Goal: Communication & Community: Ask a question

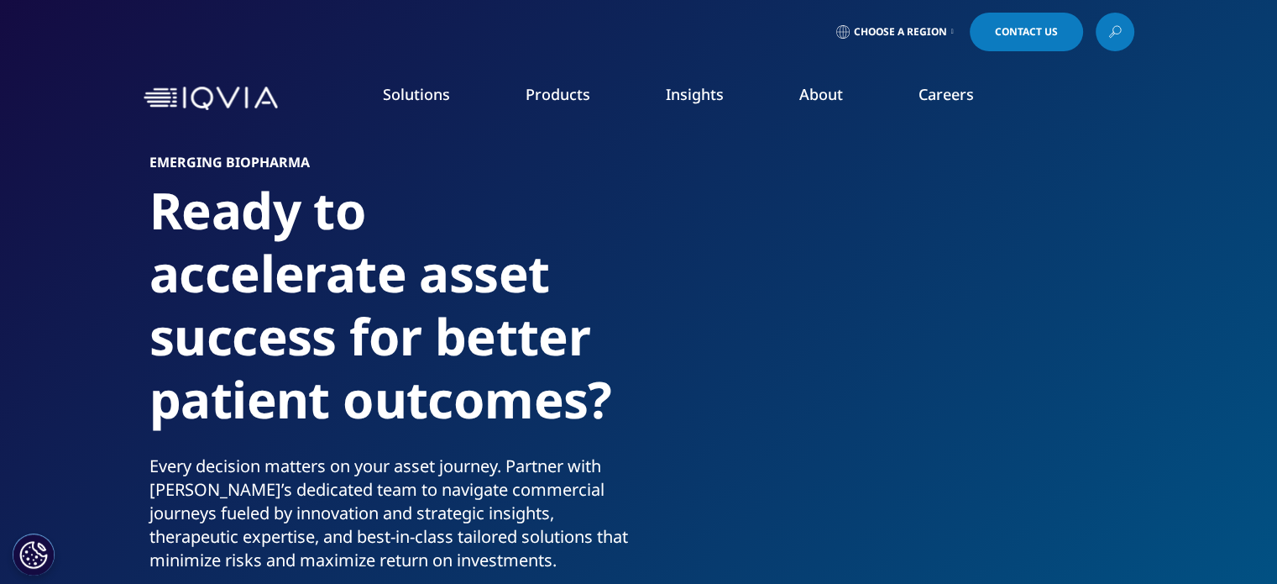
click at [1024, 39] on link "Contact Us" at bounding box center [1026, 32] width 113 height 39
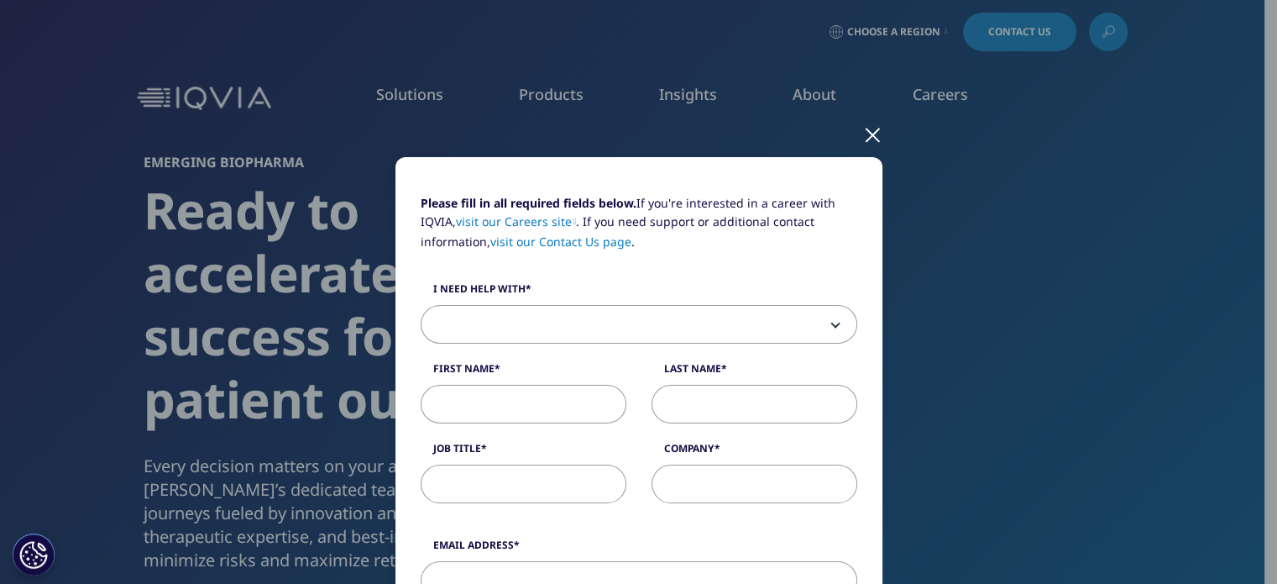
click at [800, 322] on span at bounding box center [639, 325] width 435 height 39
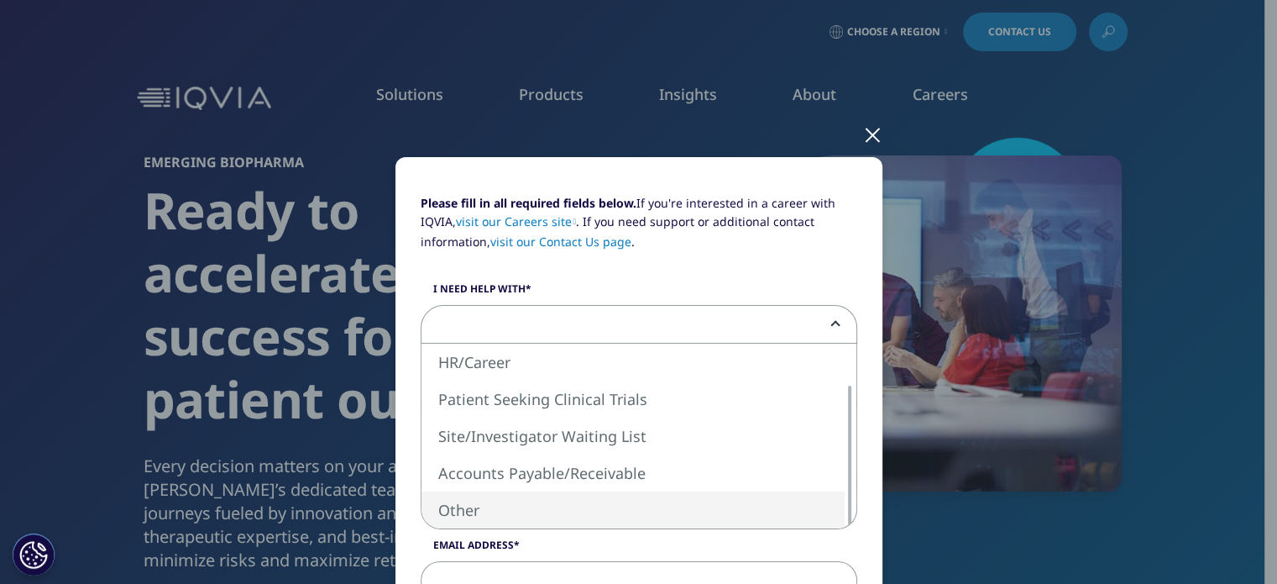
select select "Other"
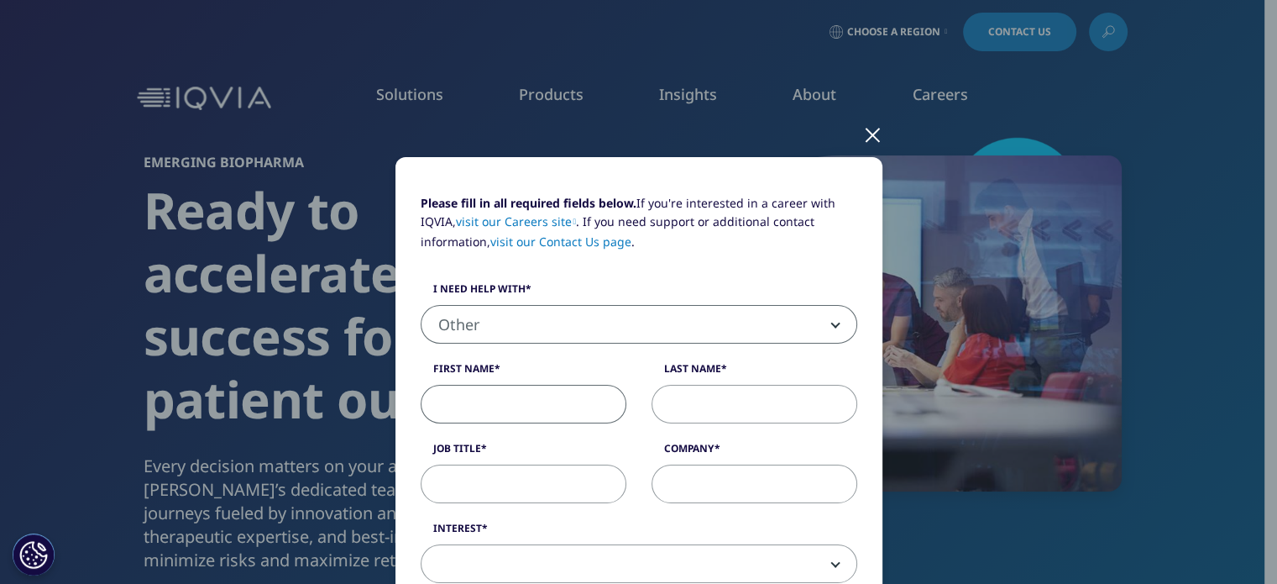
click at [526, 399] on input "First Name" at bounding box center [524, 404] width 206 height 39
type input "[PERSON_NAME]"
type input "M [PERSON_NAME]"
type input "9134064910"
select select "[GEOGRAPHIC_DATA]"
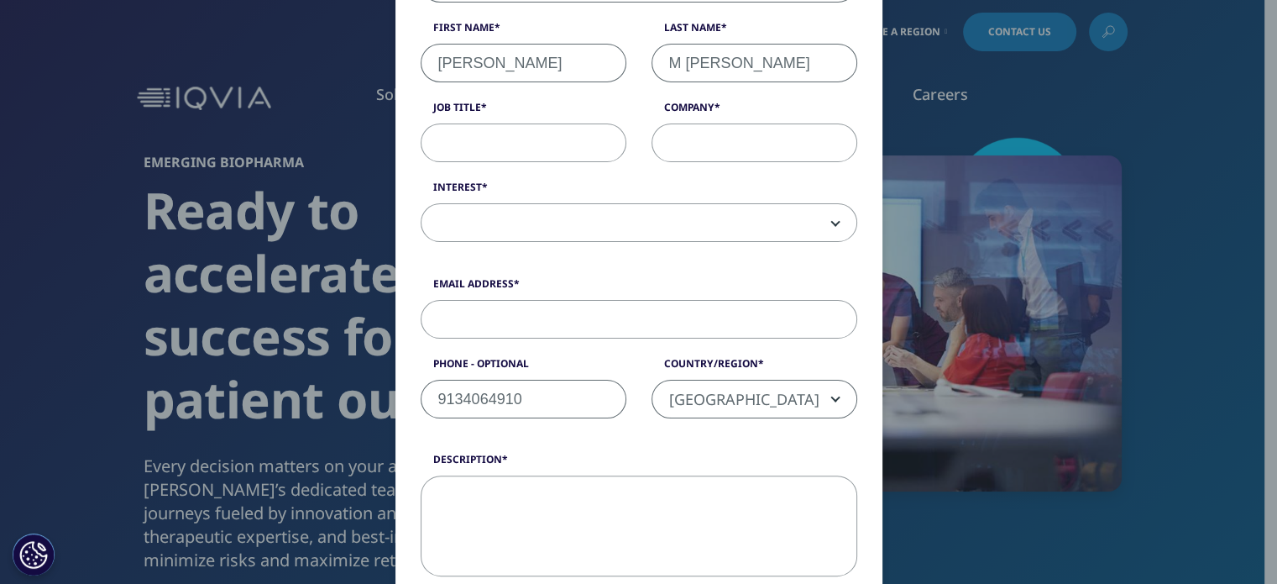
scroll to position [194, 0]
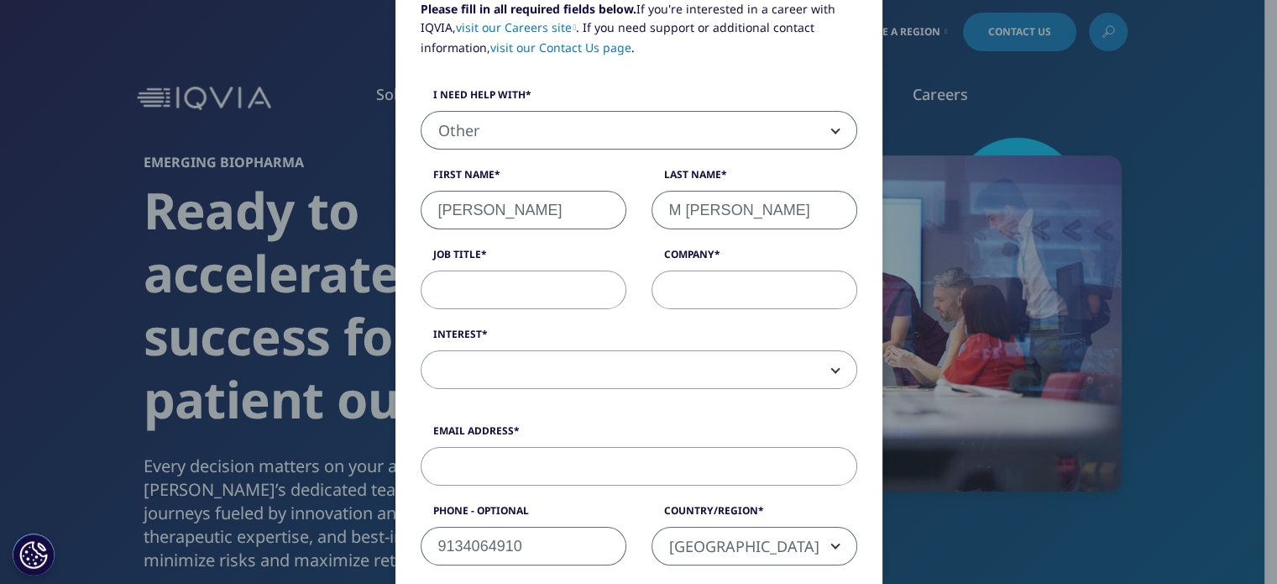
drag, startPoint x: 679, startPoint y: 205, endPoint x: 622, endPoint y: 185, distance: 61.4
click at [622, 185] on div "Please fill in all required fields below. If you're interested in a career with…" at bounding box center [639, 203] width 462 height 407
type input "[PERSON_NAME]"
click at [494, 295] on input "Job Title" at bounding box center [524, 289] width 206 height 39
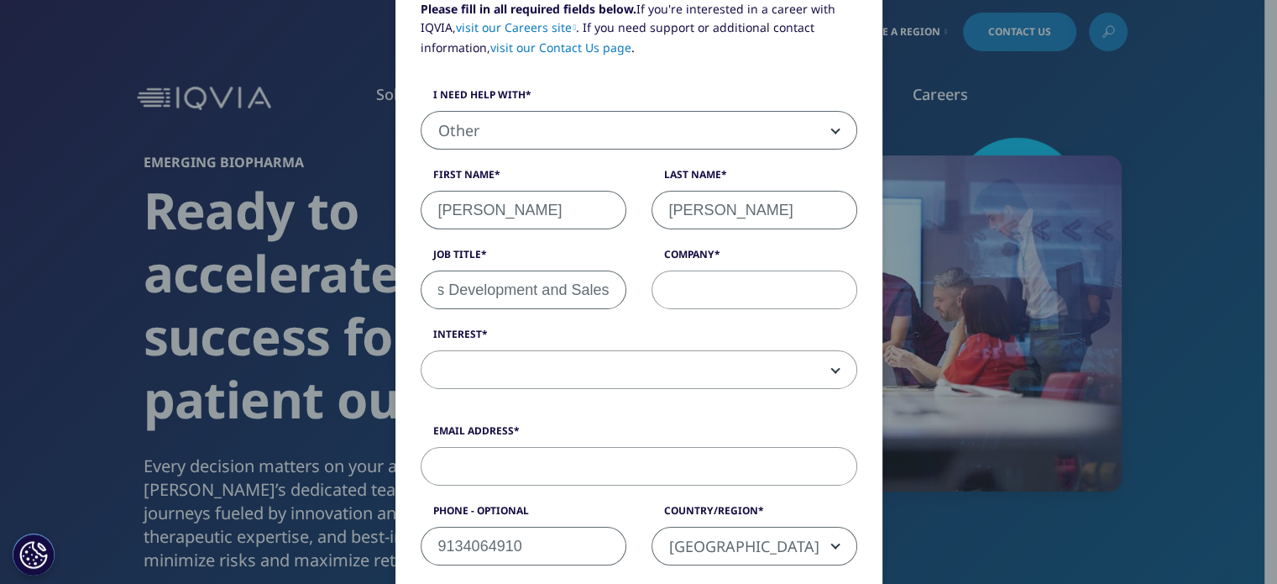
type input "VP Business Development and Sales"
click at [695, 289] on input "Company" at bounding box center [755, 289] width 206 height 39
type input "Dymedix Diagnostics"
drag, startPoint x: 628, startPoint y: 425, endPoint x: 748, endPoint y: 352, distance: 140.6
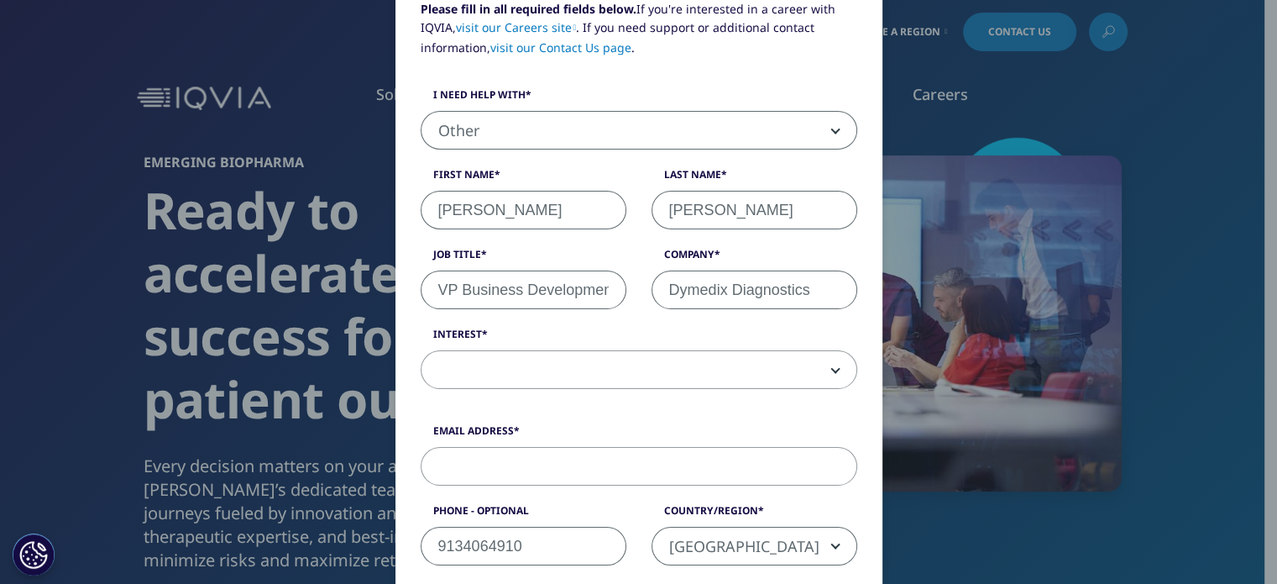
click at [649, 391] on div "Please fill in all required fields below. If you're interested in a career with…" at bounding box center [639, 203] width 462 height 407
click at [766, 365] on span at bounding box center [639, 370] width 435 height 39
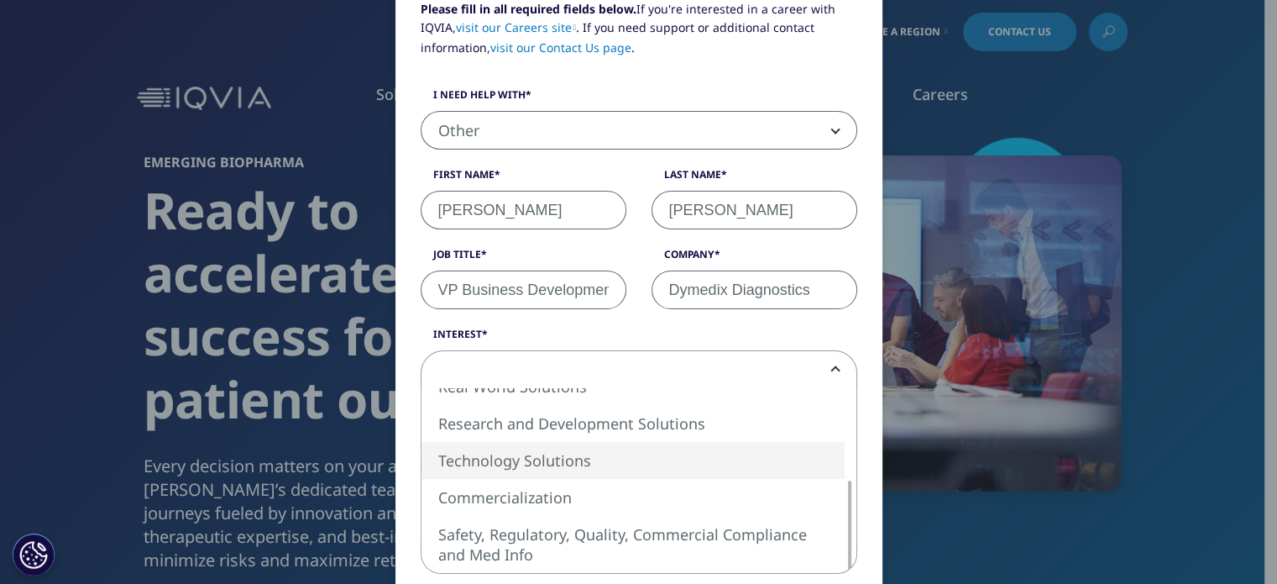
select select "Technology Solutions"
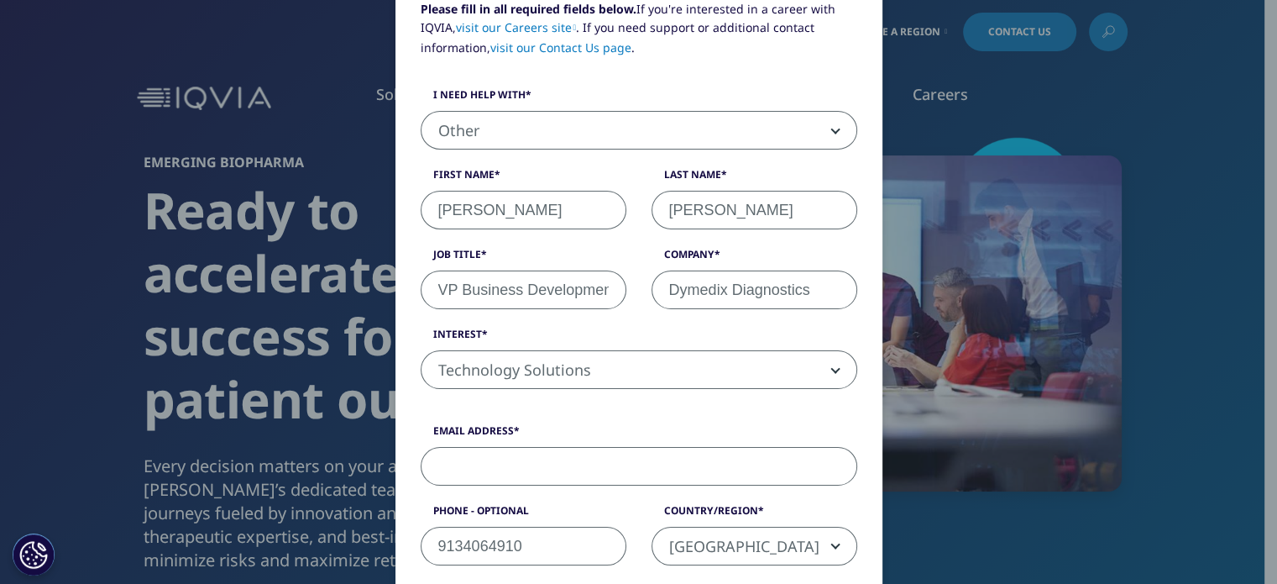
click at [690, 464] on input "Email Address" at bounding box center [639, 466] width 437 height 39
type input "[EMAIL_ADDRESS][DOMAIN_NAME]"
drag, startPoint x: 527, startPoint y: 533, endPoint x: 322, endPoint y: 550, distance: 206.5
click at [322, 550] on div "Please fill in all required fields below. If you're interested in a career with…" at bounding box center [639, 544] width 991 height 1477
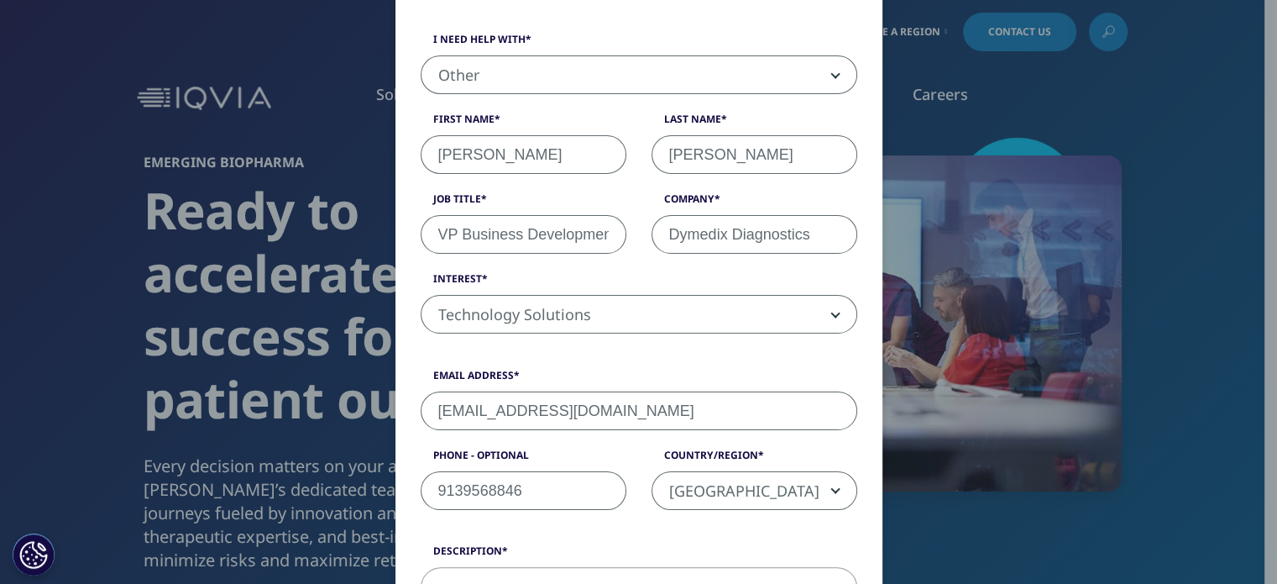
scroll to position [362, 0]
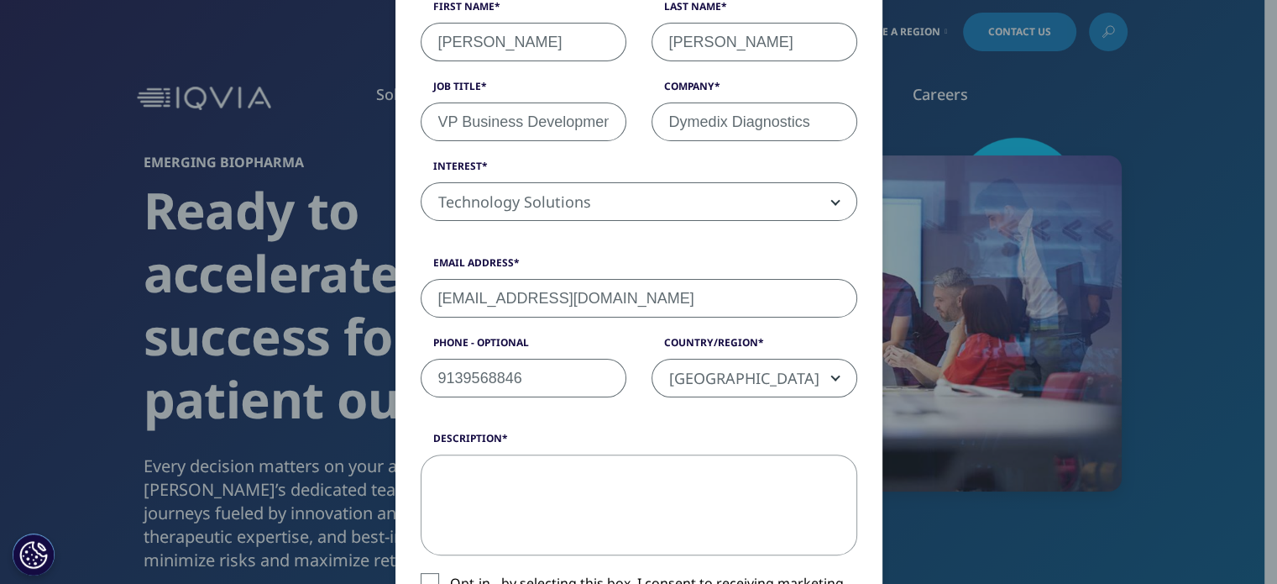
type input "9139568846"
click at [622, 496] on textarea "Description" at bounding box center [639, 504] width 437 height 101
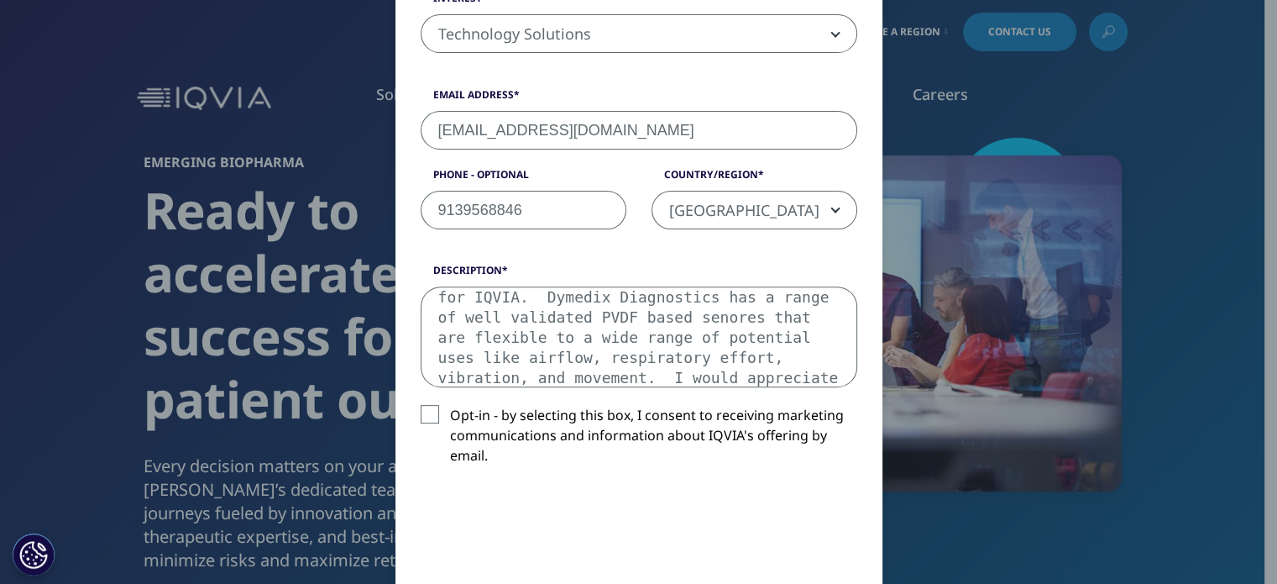
scroll to position [69, 0]
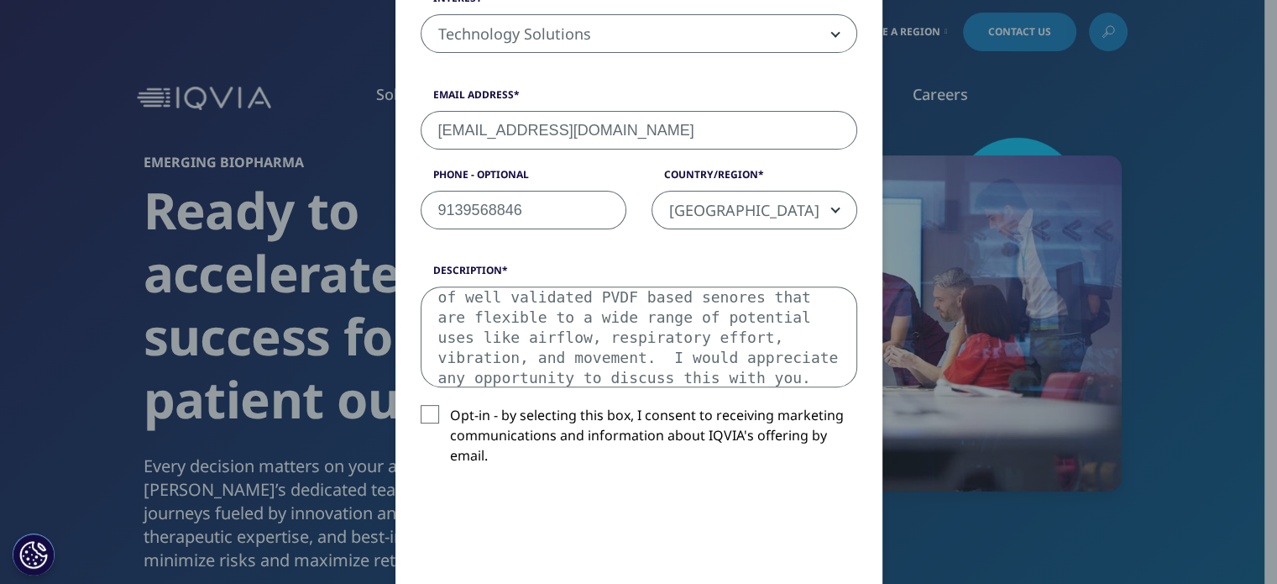
type textarea "I would like to speak to the right person regarding the potential to become a S…"
click at [423, 406] on label "Opt-in - by selecting this box, I consent to receiving marketing communications…" at bounding box center [639, 440] width 437 height 70
click at [450, 405] on input "Opt-in - by selecting this box, I consent to receiving marketing communications…" at bounding box center [450, 405] width 0 height 0
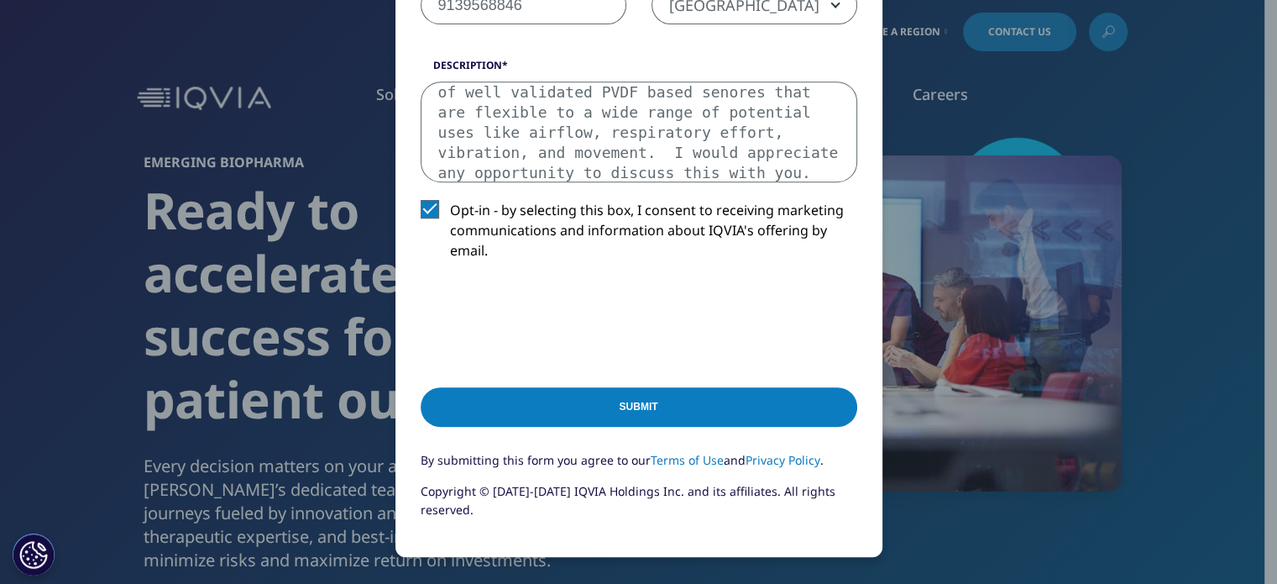
scroll to position [782, 0]
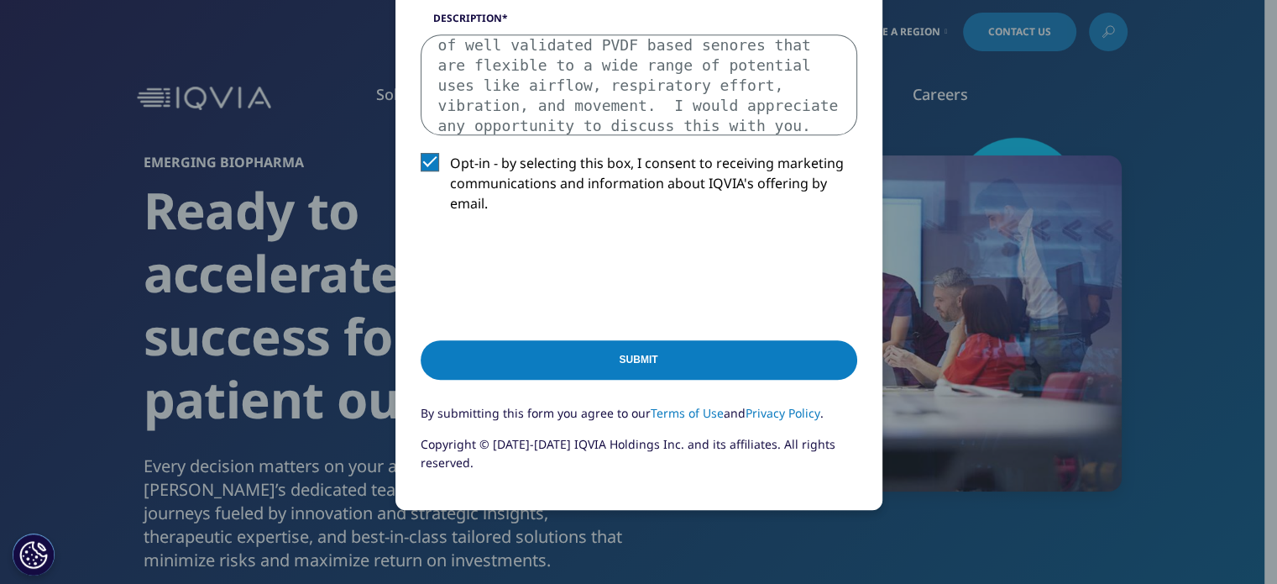
click at [601, 370] on input "Submit" at bounding box center [639, 359] width 437 height 39
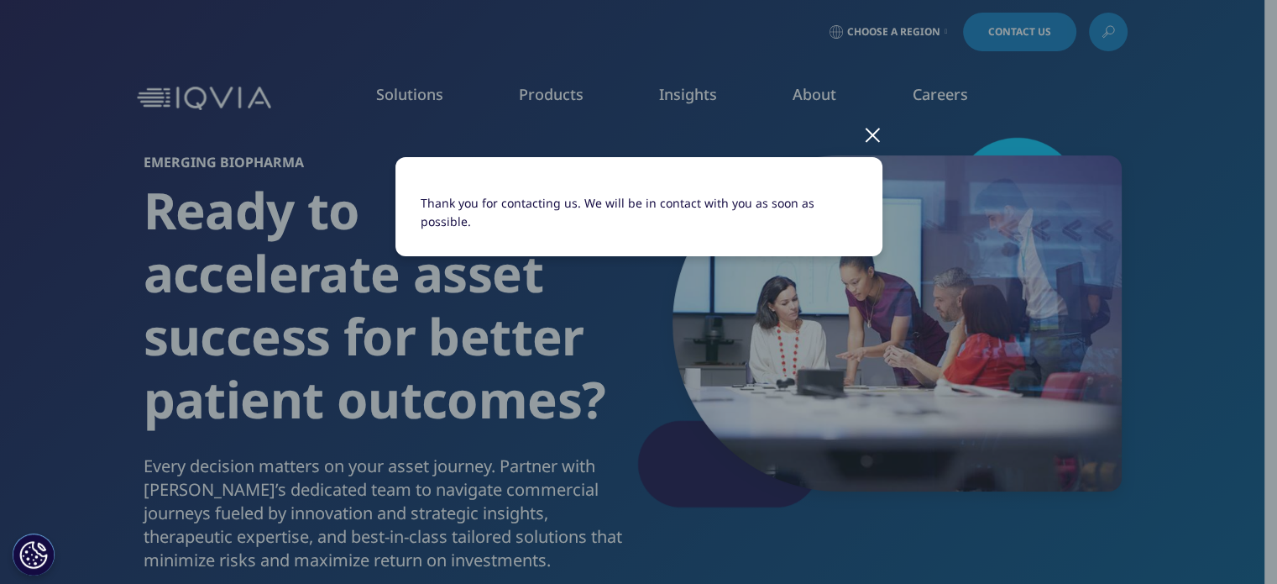
scroll to position [0, 0]
click at [867, 131] on div at bounding box center [872, 134] width 19 height 46
